Goal: Navigation & Orientation: Find specific page/section

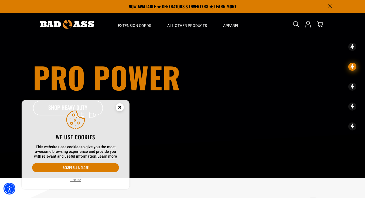
click at [122, 109] on circle "Close this option" at bounding box center [120, 107] width 8 height 8
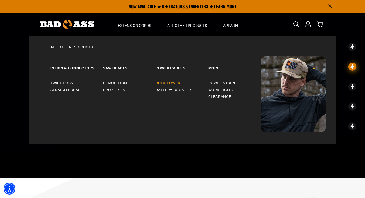
click at [171, 85] on span "Bulk Power" at bounding box center [167, 83] width 25 height 5
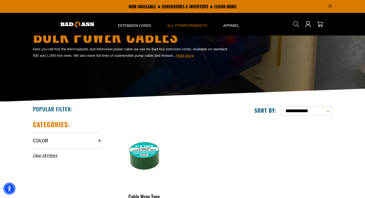
scroll to position [31, 0]
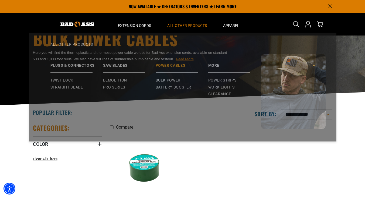
click at [177, 69] on link "Power Cables" at bounding box center [181, 66] width 53 height 19
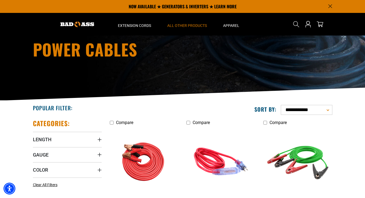
scroll to position [34, 0]
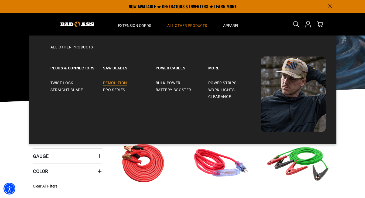
click at [105, 81] on span "Demolition" at bounding box center [115, 83] width 24 height 5
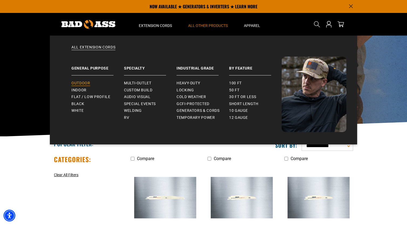
click at [88, 83] on span "Outdoor" at bounding box center [80, 83] width 19 height 5
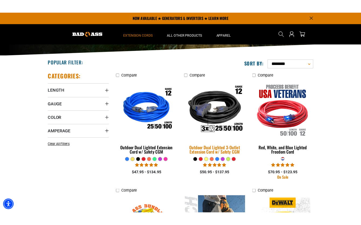
scroll to position [88, 0]
